Goal: Navigation & Orientation: Find specific page/section

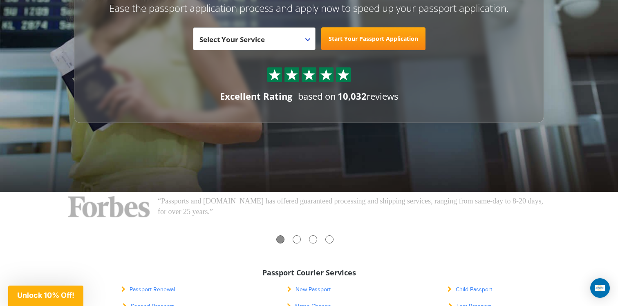
scroll to position [139, 0]
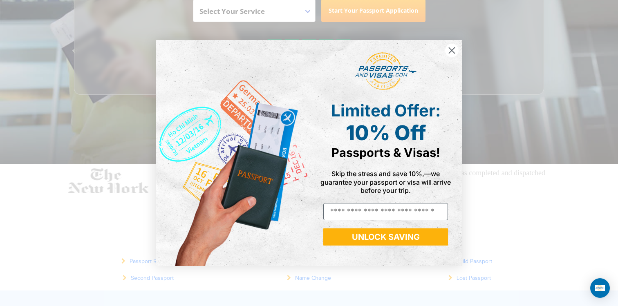
click at [452, 50] on icon "Close dialog" at bounding box center [452, 50] width 6 height 6
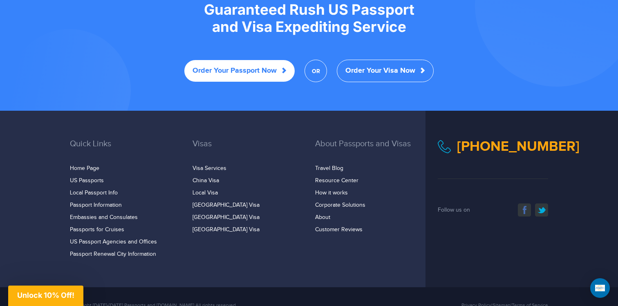
scroll to position [1642, 0]
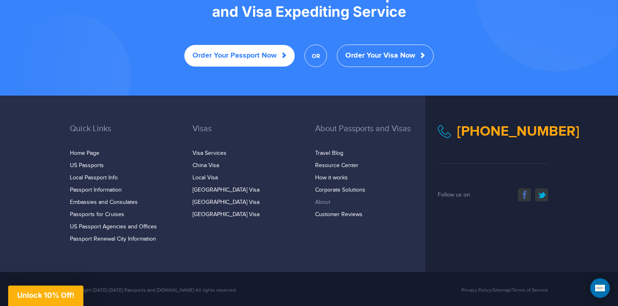
click at [317, 199] on link "About" at bounding box center [322, 202] width 15 height 7
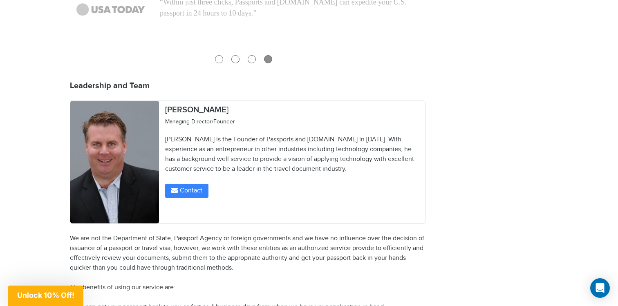
scroll to position [949, 0]
